Goal: Navigation & Orientation: Find specific page/section

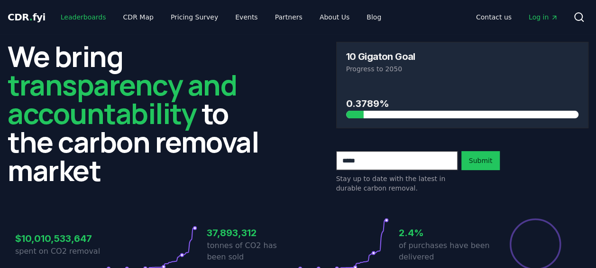
click at [82, 14] on link "Leaderboards" at bounding box center [83, 17] width 61 height 17
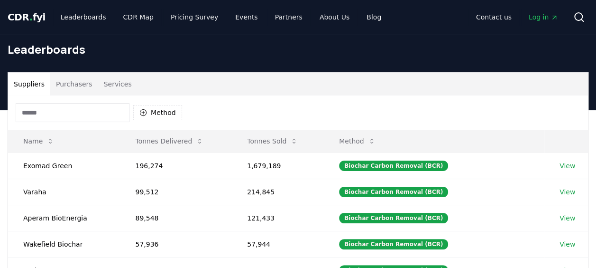
click at [30, 20] on span "CDR . fyi" at bounding box center [27, 16] width 38 height 11
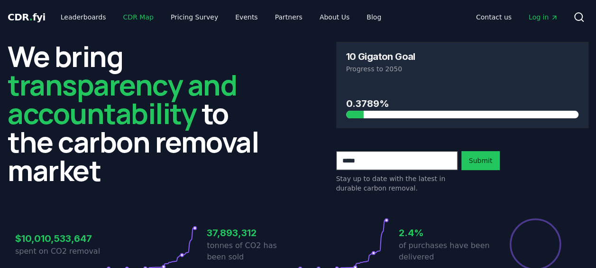
click at [138, 19] on link "CDR Map" at bounding box center [139, 17] width 46 height 17
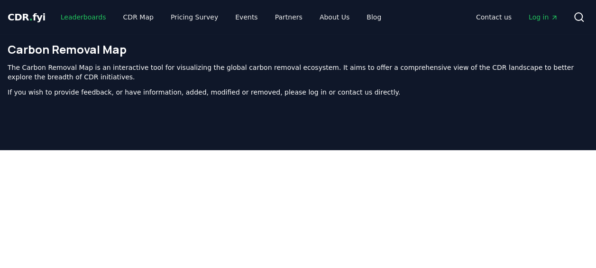
click at [85, 16] on link "Leaderboards" at bounding box center [83, 17] width 61 height 17
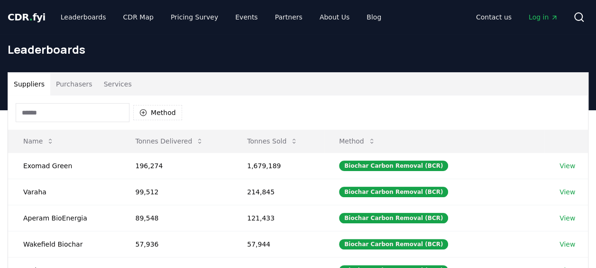
click at [151, 105] on button "Method" at bounding box center [157, 112] width 49 height 15
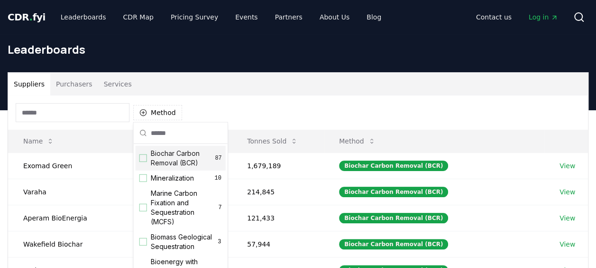
click at [280, 107] on div "Method" at bounding box center [298, 112] width 580 height 34
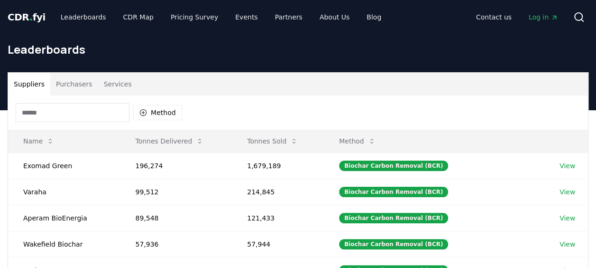
click at [550, 14] on span "Log in" at bounding box center [543, 16] width 29 height 9
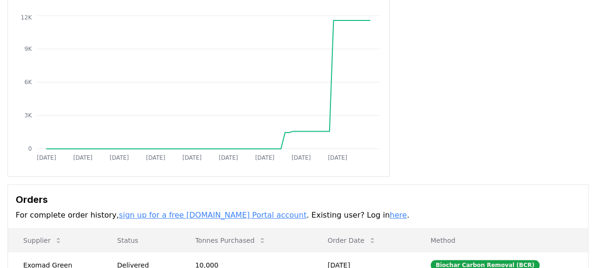
scroll to position [88, 0]
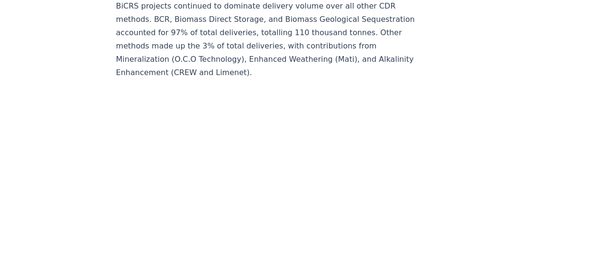
scroll to position [4855, 0]
